Goal: Transaction & Acquisition: Purchase product/service

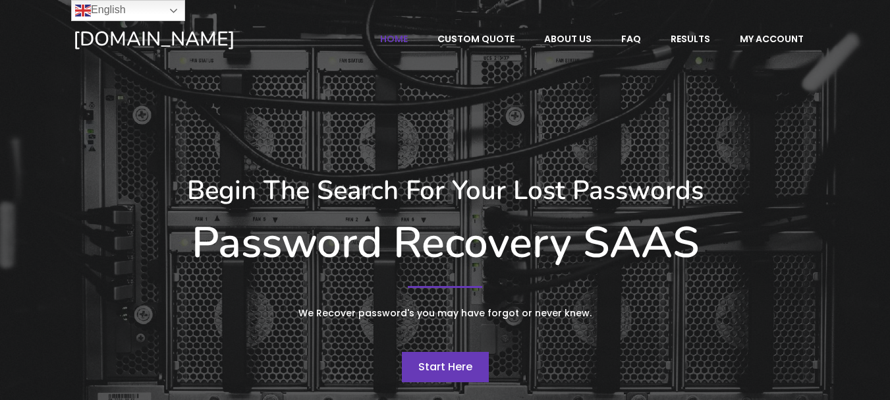
scroll to position [66, 0]
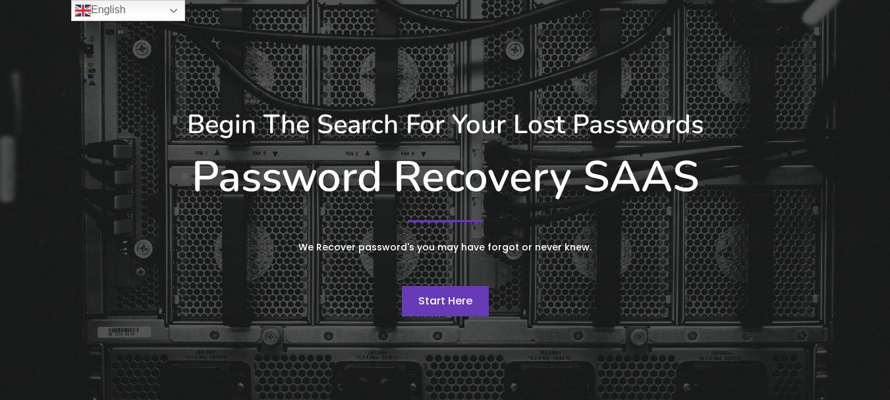
click at [452, 308] on link "Start Here" at bounding box center [445, 301] width 87 height 30
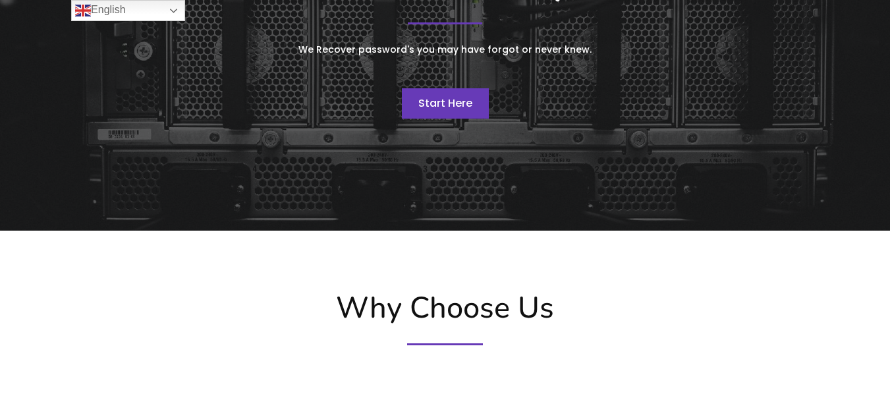
scroll to position [0, 0]
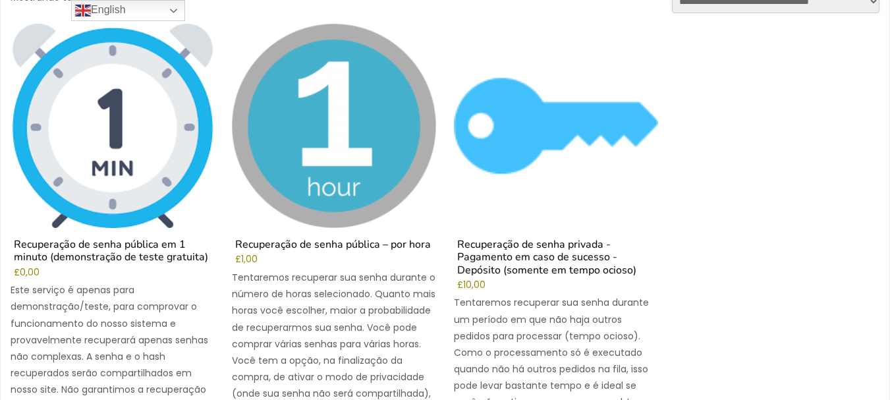
scroll to position [263, 0]
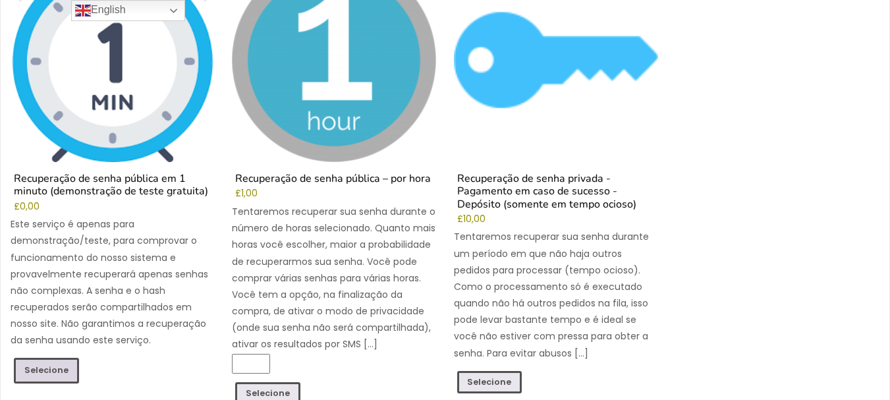
drag, startPoint x: 55, startPoint y: 369, endPoint x: 45, endPoint y: 372, distance: 9.8
click at [45, 372] on font "Selecione" at bounding box center [46, 369] width 44 height 11
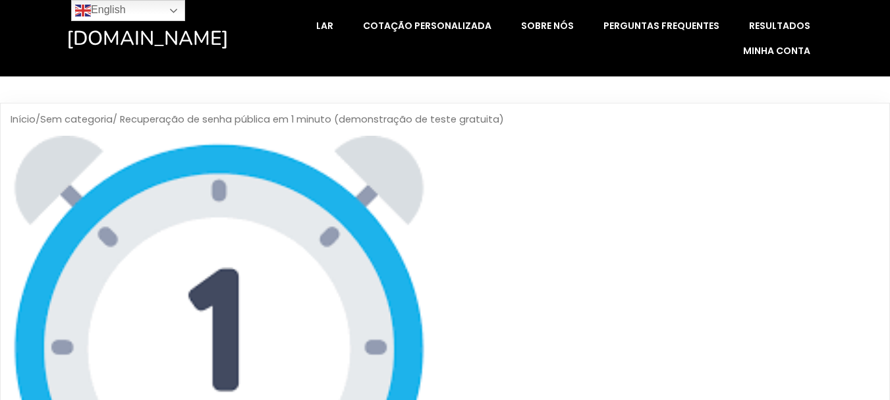
scroll to position [263, 0]
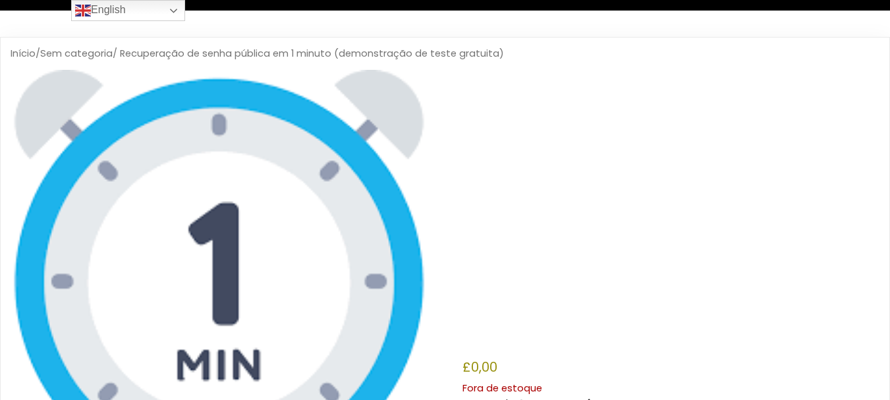
click at [493, 160] on font "Recuperação de senha pública em 1 minuto (demonstração de teste gratuita)" at bounding box center [649, 220] width 375 height 264
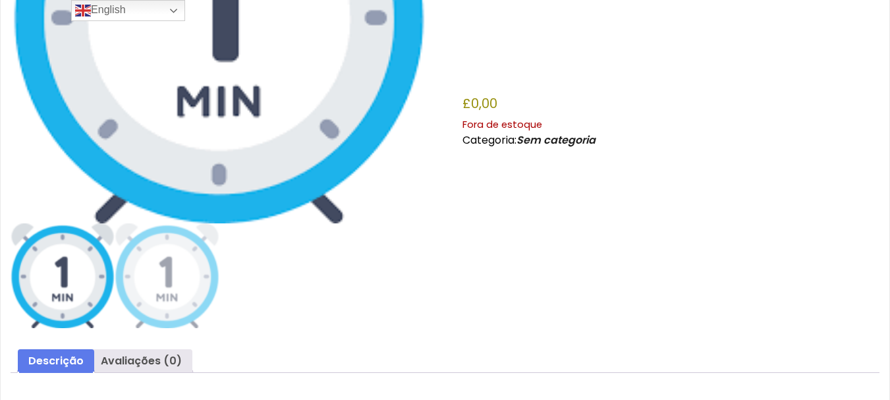
scroll to position [132, 0]
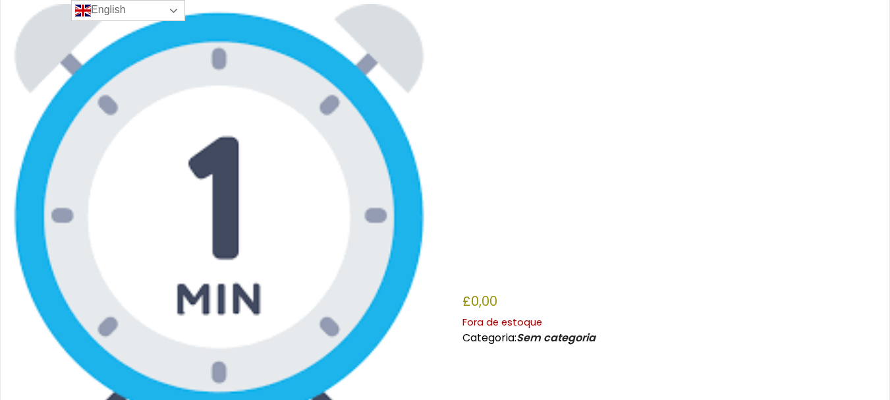
click at [115, 10] on link "English" at bounding box center [128, 10] width 114 height 21
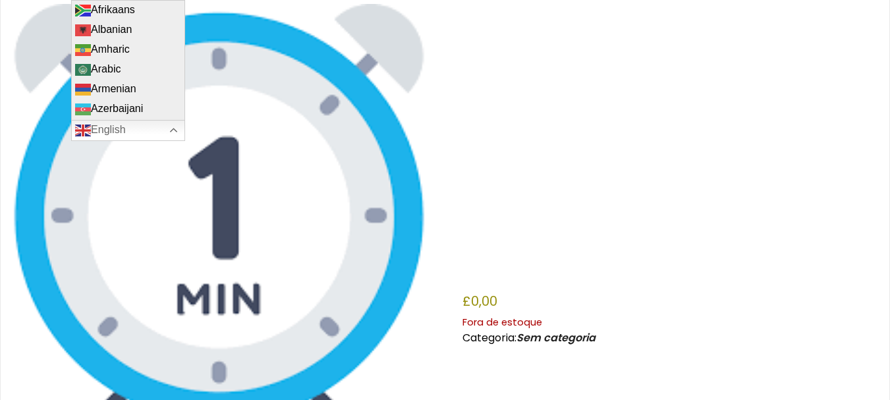
click at [399, 87] on img at bounding box center [219, 212] width 417 height 417
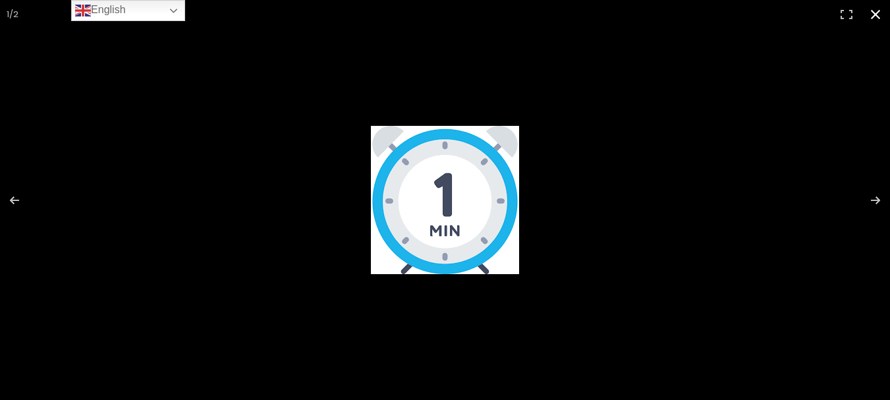
click at [257, 42] on div at bounding box center [445, 200] width 890 height 400
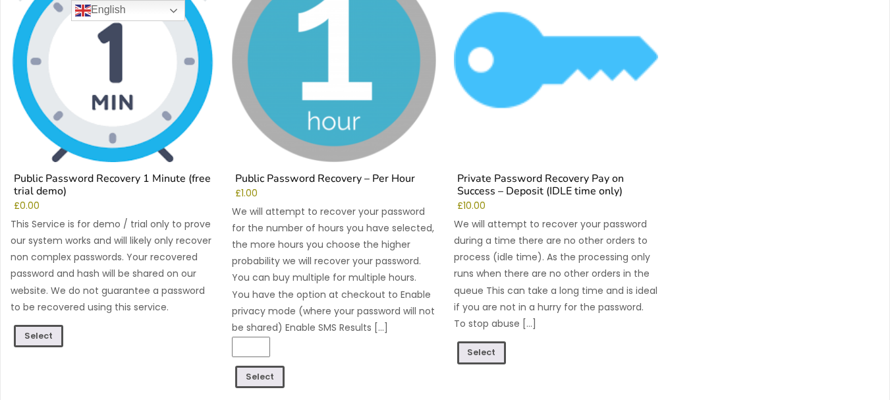
scroll to position [395, 0]
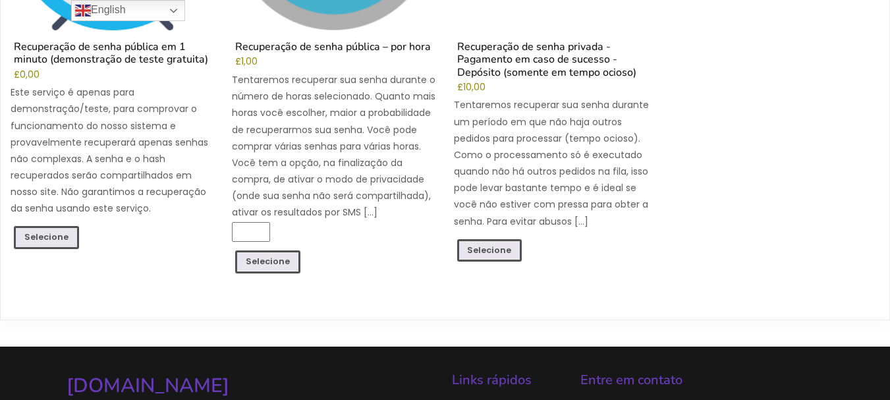
click at [583, 220] on font "Tentaremos recuperar sua senha durante um período em que não haja outros pedido…" at bounding box center [551, 162] width 195 height 129
click at [485, 248] on font "Selecione" at bounding box center [489, 251] width 44 height 11
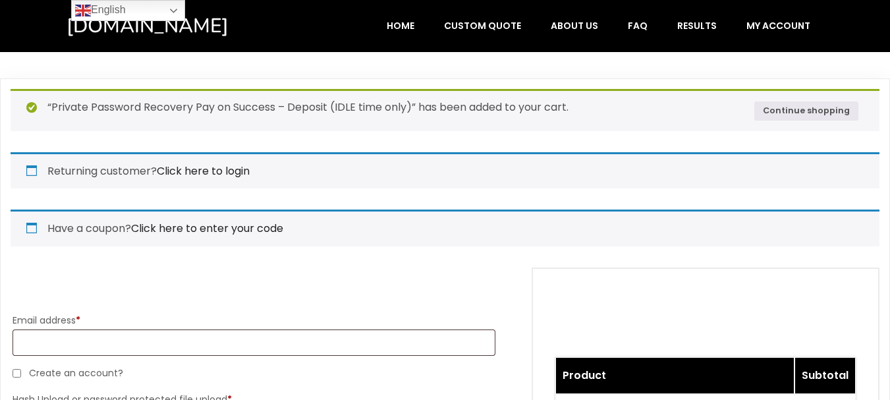
select select "*******"
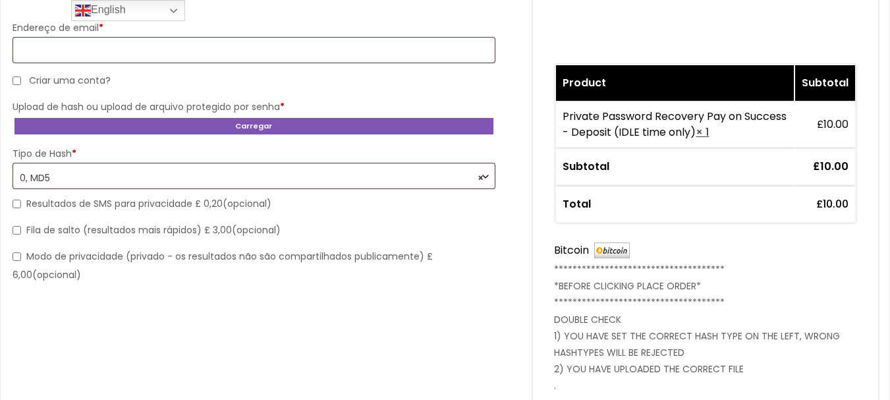
scroll to position [198, 0]
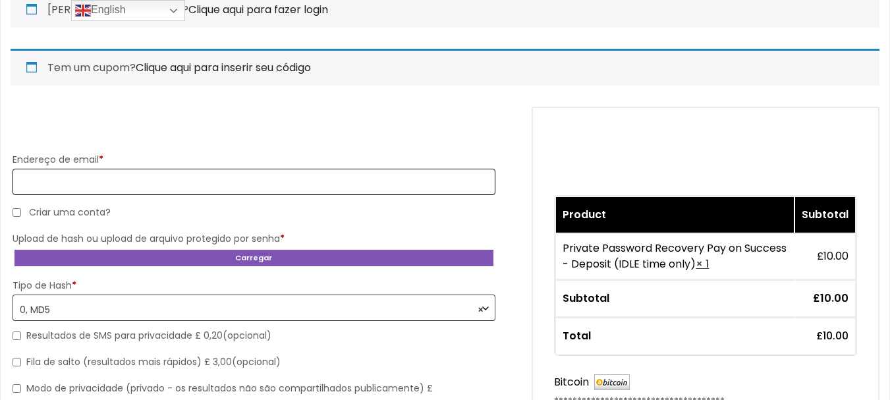
click at [67, 181] on input "Endereço de email *" at bounding box center [254, 182] width 483 height 26
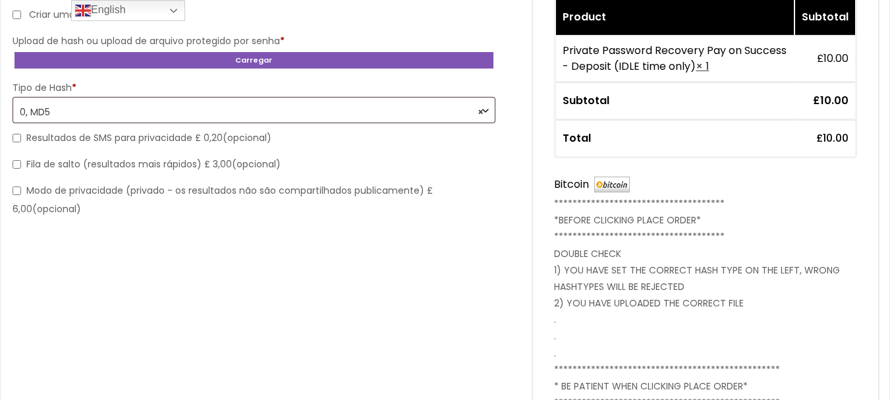
click at [43, 111] on font "0, MD5" at bounding box center [35, 111] width 30 height 13
click at [49, 112] on font "0, MD5" at bounding box center [35, 111] width 30 height 13
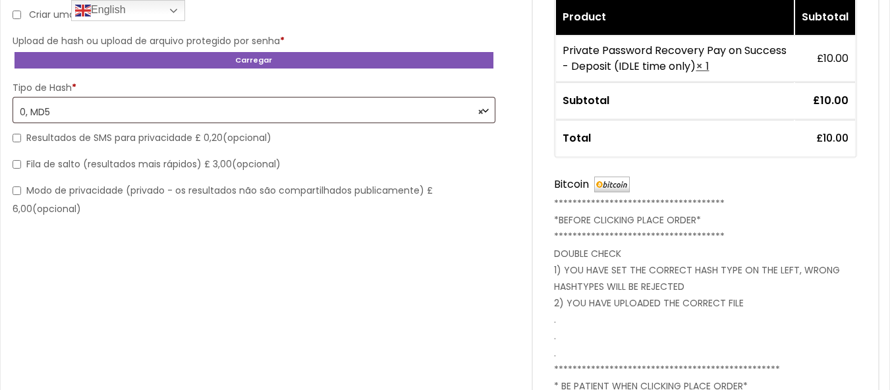
click at [58, 114] on span "× 0, MD5" at bounding box center [254, 112] width 468 height 23
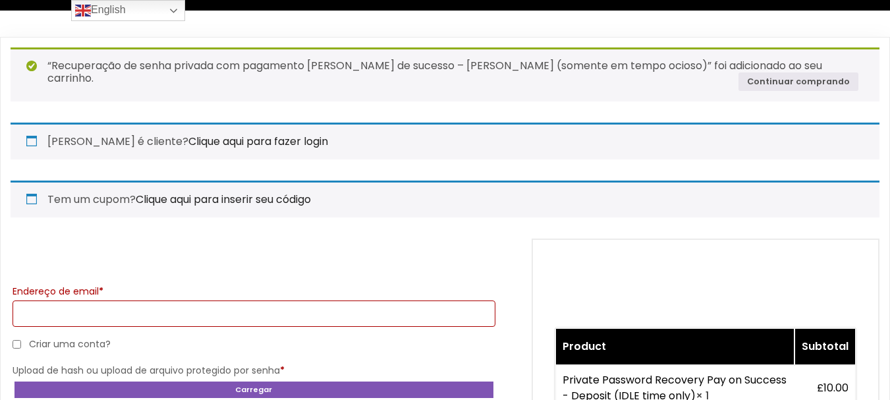
scroll to position [0, 0]
